Goal: Navigation & Orientation: Find specific page/section

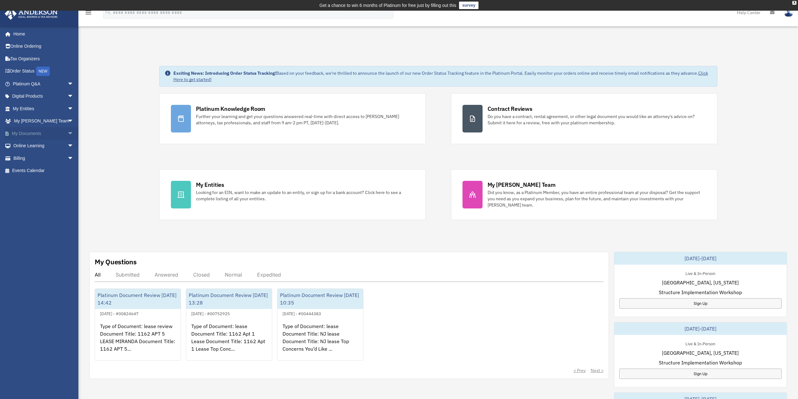
click at [48, 134] on link "My Documents arrow_drop_down" at bounding box center [43, 133] width 79 height 13
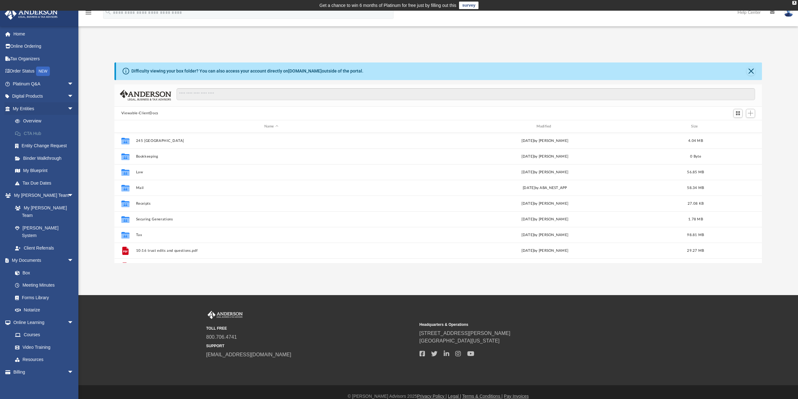
scroll to position [138, 643]
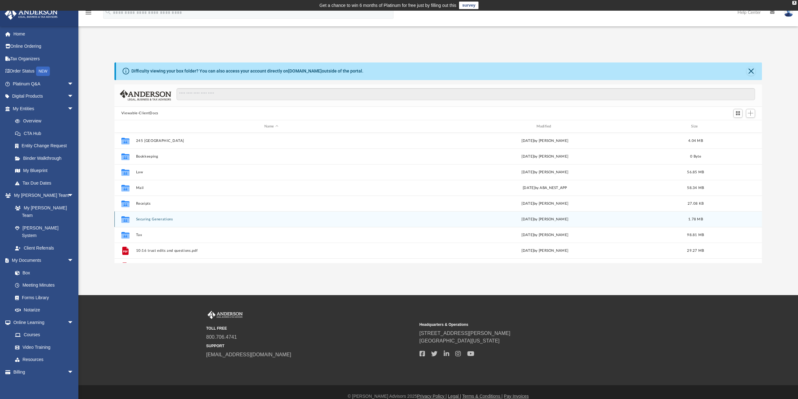
click at [189, 217] on button "Securing Generations" at bounding box center [271, 219] width 271 height 4
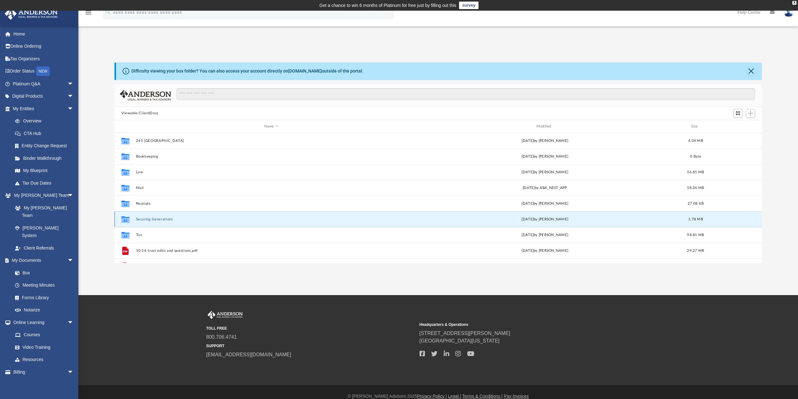
click at [189, 217] on button "Securing Generations" at bounding box center [271, 219] width 271 height 4
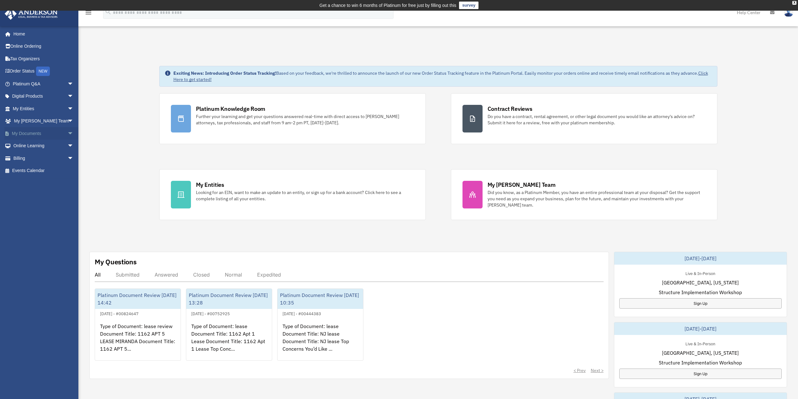
click at [67, 133] on span "arrow_drop_down" at bounding box center [73, 133] width 13 height 13
click at [29, 145] on link "Box" at bounding box center [46, 146] width 74 height 13
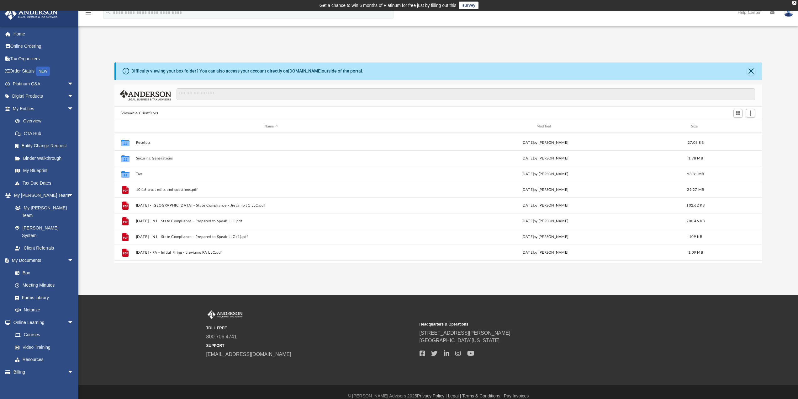
scroll to position [63, 0]
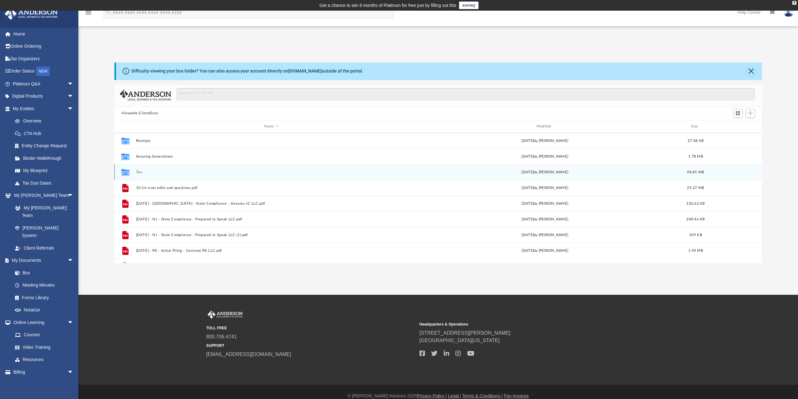
click at [276, 172] on button "Tax" at bounding box center [271, 172] width 271 height 4
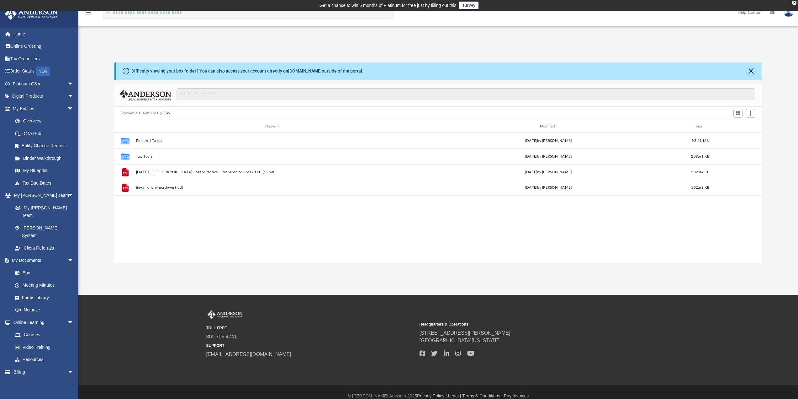
scroll to position [0, 0]
